Goal: Task Accomplishment & Management: Manage account settings

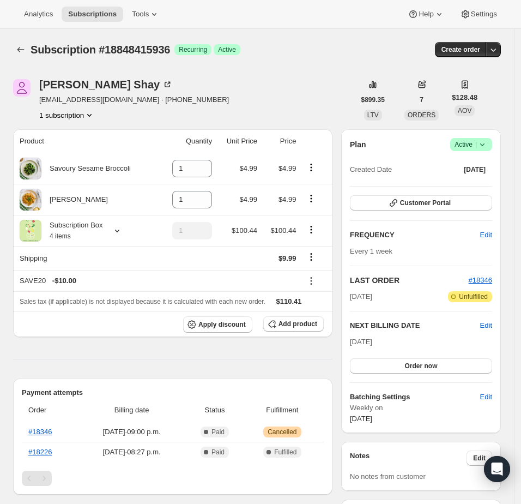
click at [488, 145] on icon at bounding box center [482, 144] width 11 height 11
click at [478, 178] on button "Cancel subscription" at bounding box center [475, 184] width 68 height 17
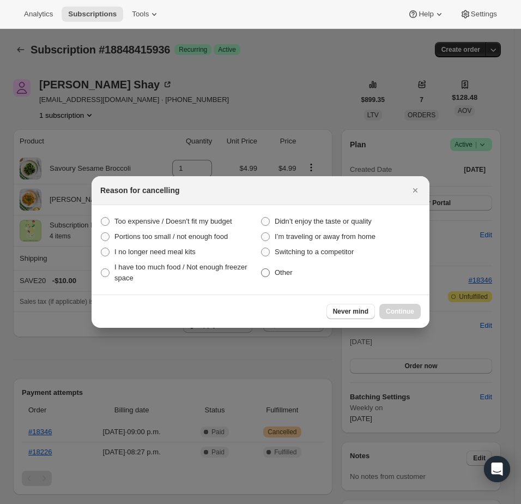
click at [284, 274] on span "Other" at bounding box center [284, 272] width 18 height 8
click at [262, 269] on input "Other" at bounding box center [261, 268] width 1 height 1
radio input "true"
click at [360, 311] on span "Never mind" at bounding box center [350, 311] width 35 height 9
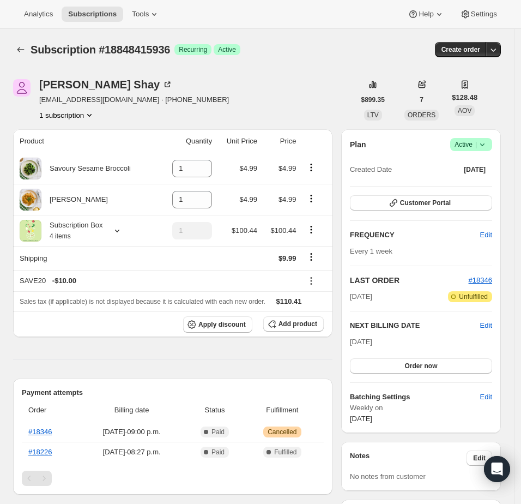
click at [488, 145] on icon at bounding box center [482, 144] width 11 height 11
click at [453, 171] on span "Pause subscription" at bounding box center [475, 165] width 62 height 11
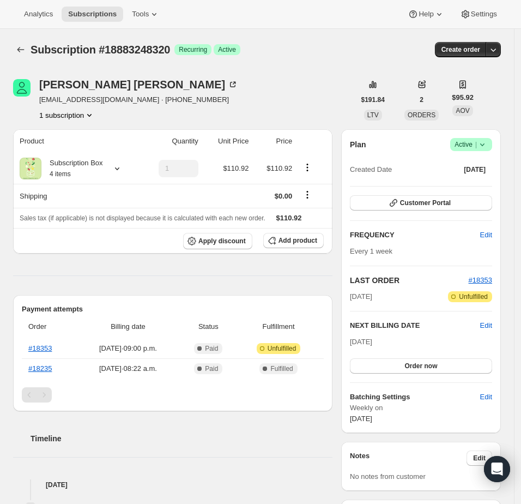
click at [488, 143] on icon at bounding box center [482, 144] width 11 height 11
click at [475, 180] on span "Cancel subscription" at bounding box center [475, 184] width 62 height 8
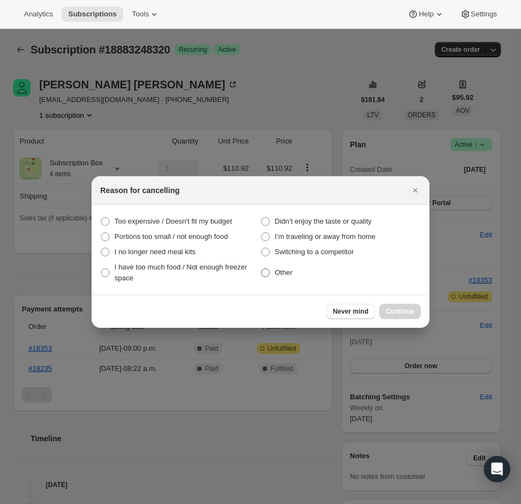
click at [269, 267] on label "Other" at bounding box center [341, 273] width 160 height 26
click at [262, 268] on input "Other" at bounding box center [261, 268] width 1 height 1
radio input "true"
click at [404, 312] on span "Continue" at bounding box center [400, 311] width 28 height 9
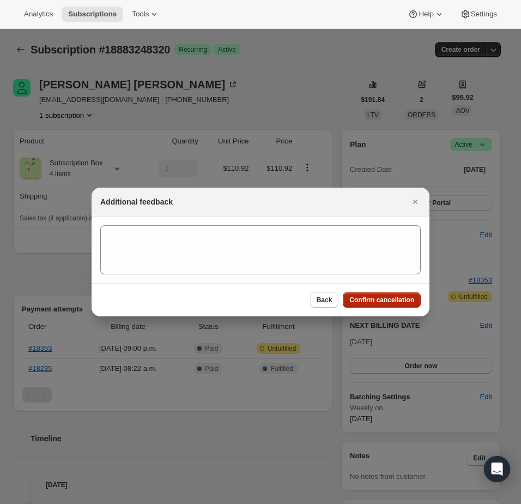
click at [395, 298] on span "Confirm cancellation" at bounding box center [382, 300] width 65 height 9
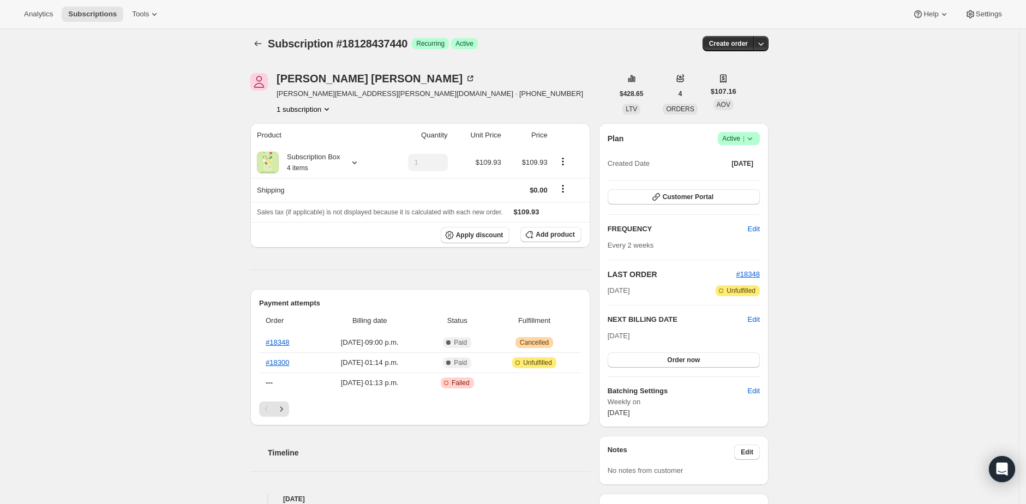
scroll to position [234, 0]
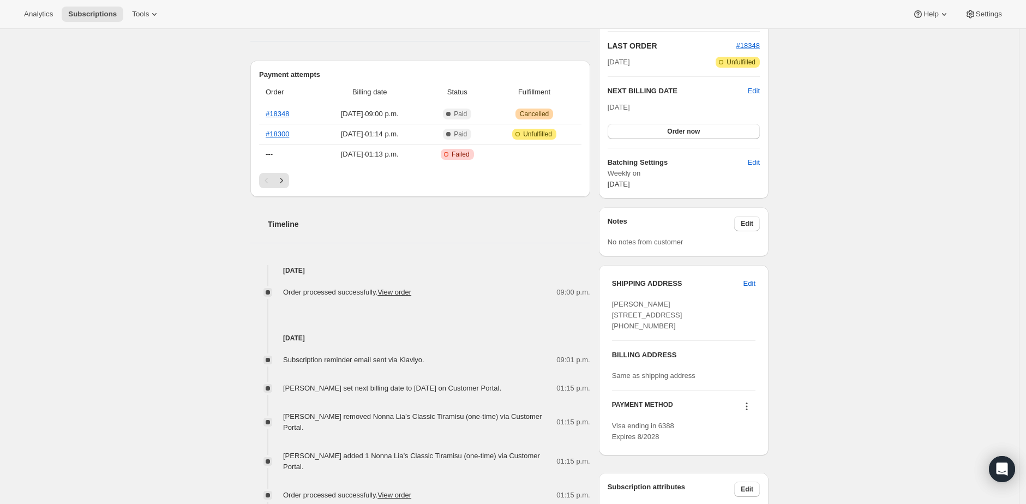
click at [621, 302] on span "Tanuj Dhaundiyal 49 Homewood Avenue Toronto ON, M4Y 2K1 Canada +6479499719" at bounding box center [647, 315] width 70 height 30
copy span "Tanuj"
